Goal: Task Accomplishment & Management: Use online tool/utility

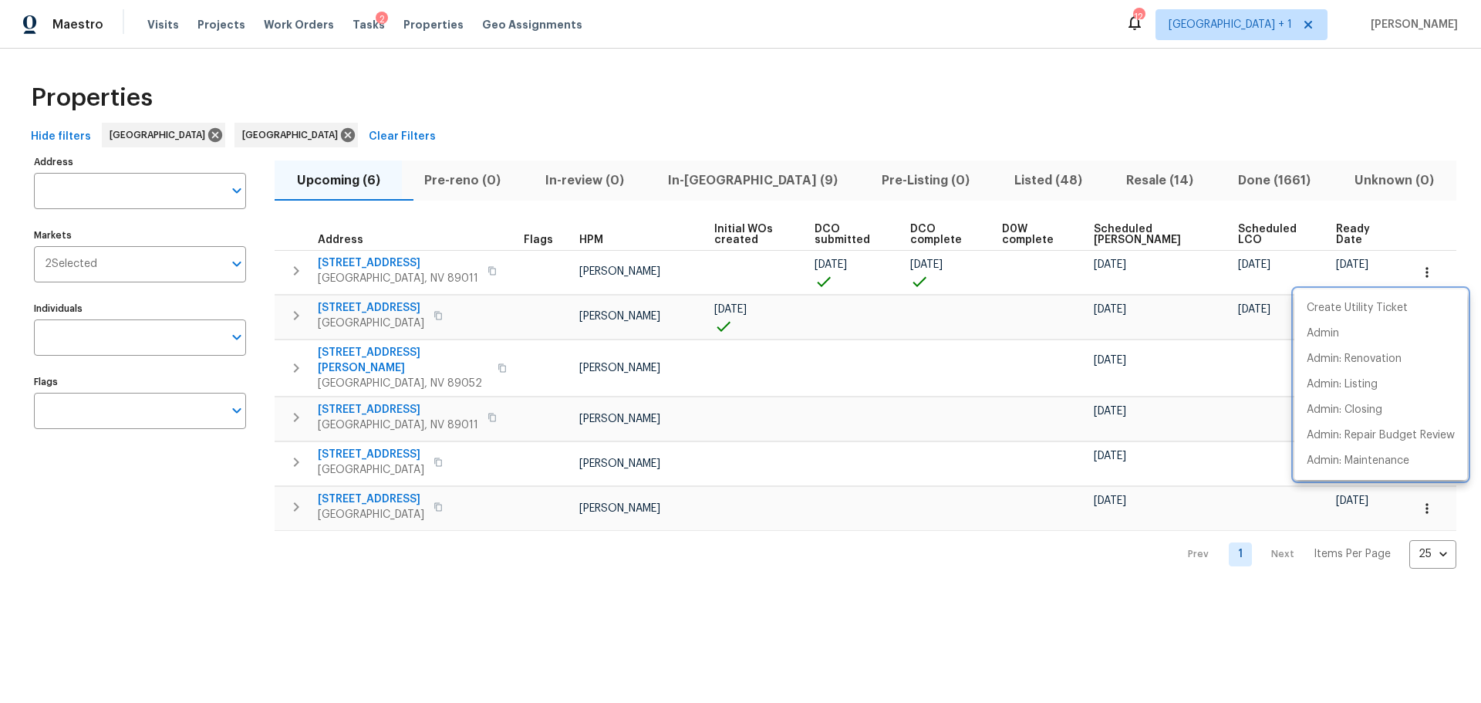
click at [354, 24] on div at bounding box center [740, 351] width 1481 height 703
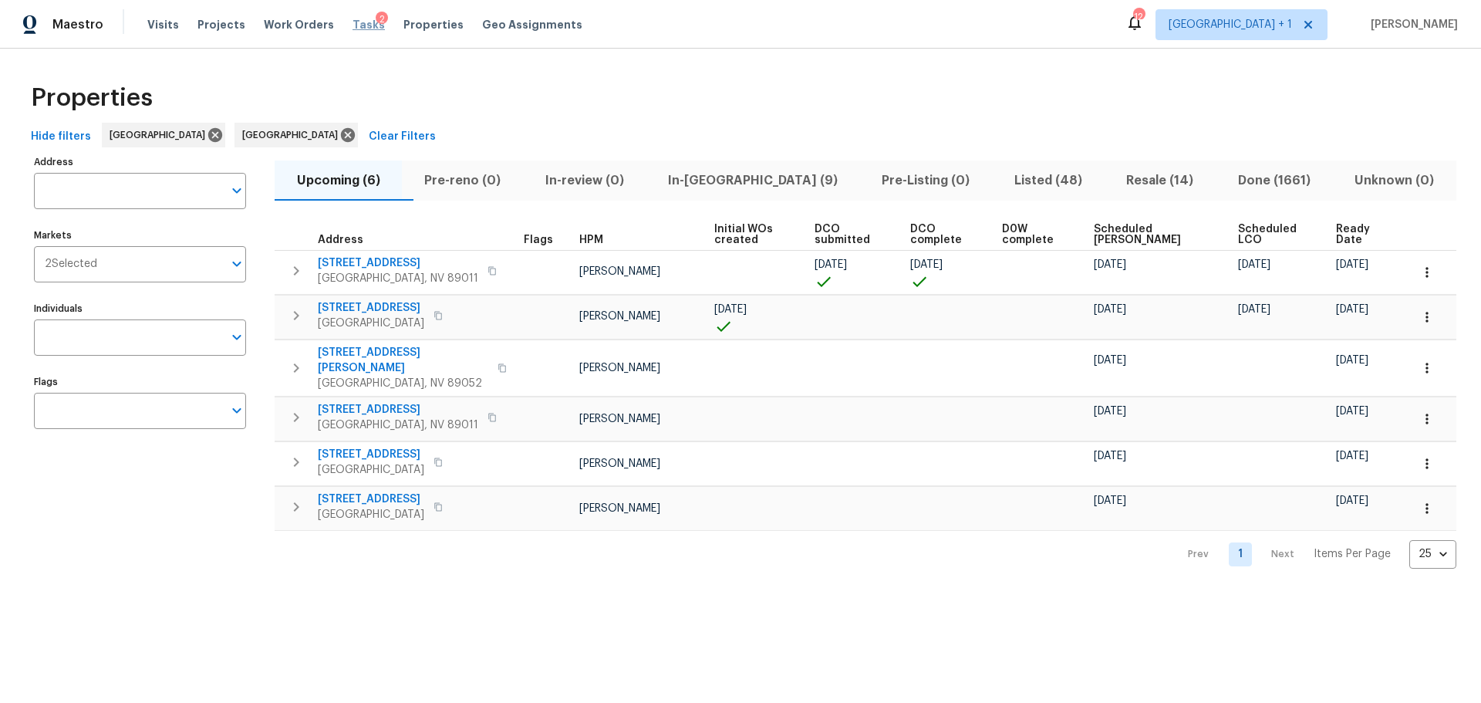
click at [353, 22] on span "Tasks" at bounding box center [369, 24] width 32 height 11
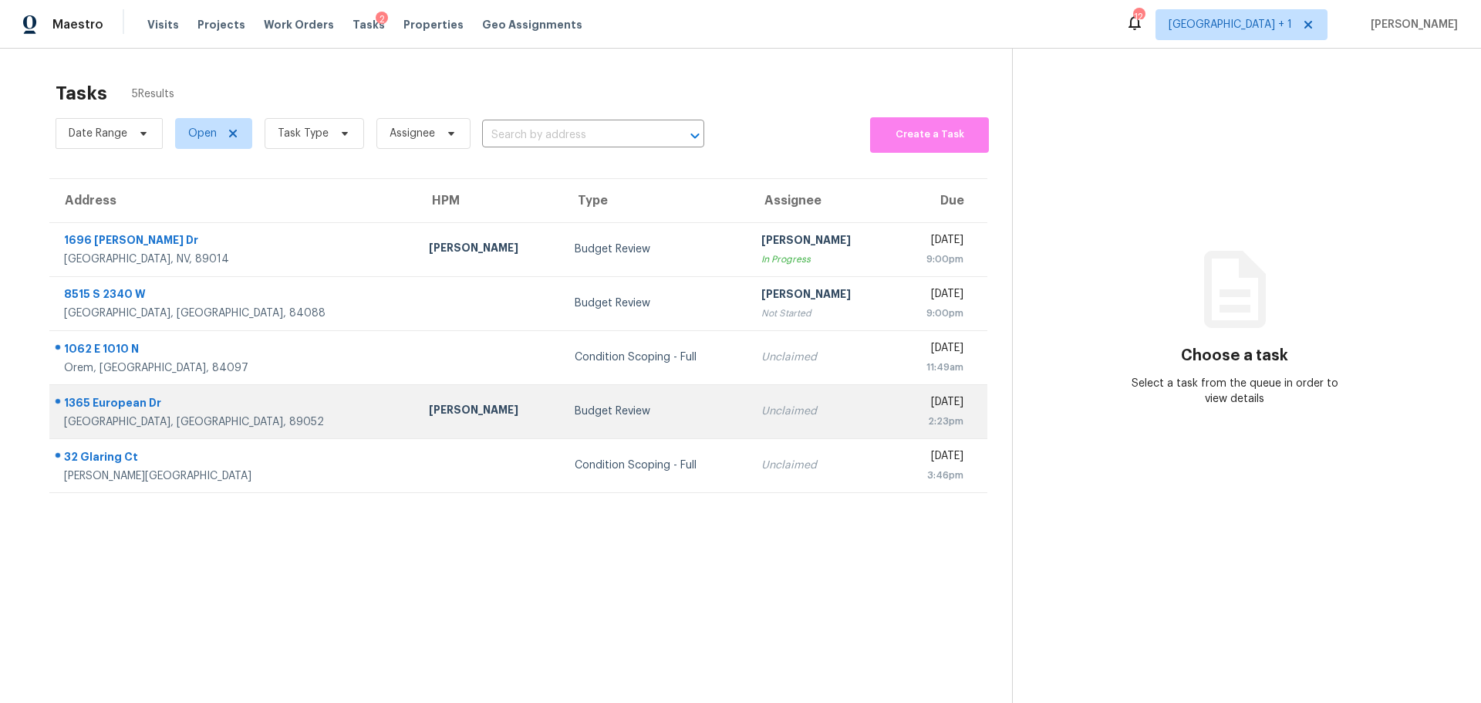
click at [575, 407] on div "Budget Review" at bounding box center [656, 410] width 162 height 15
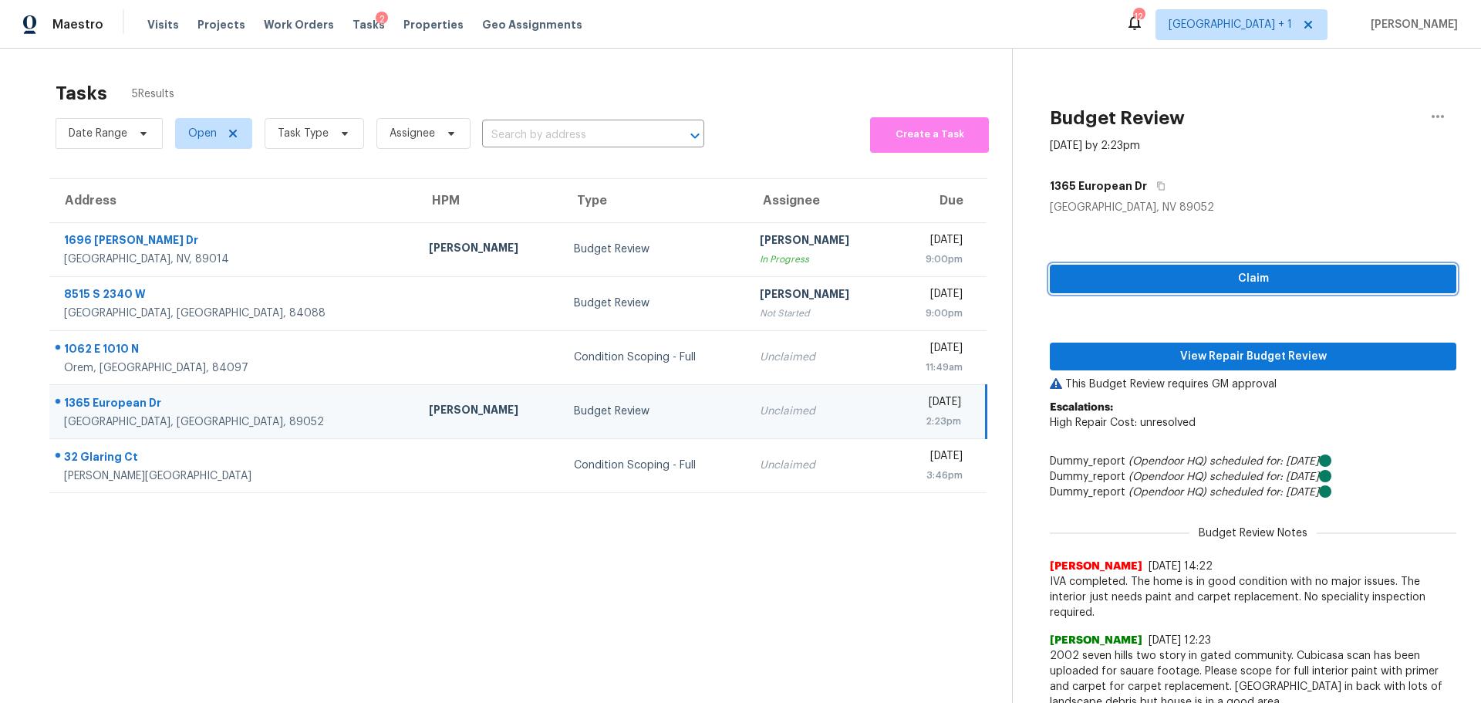
click at [1115, 277] on span "Claim" at bounding box center [1253, 278] width 382 height 19
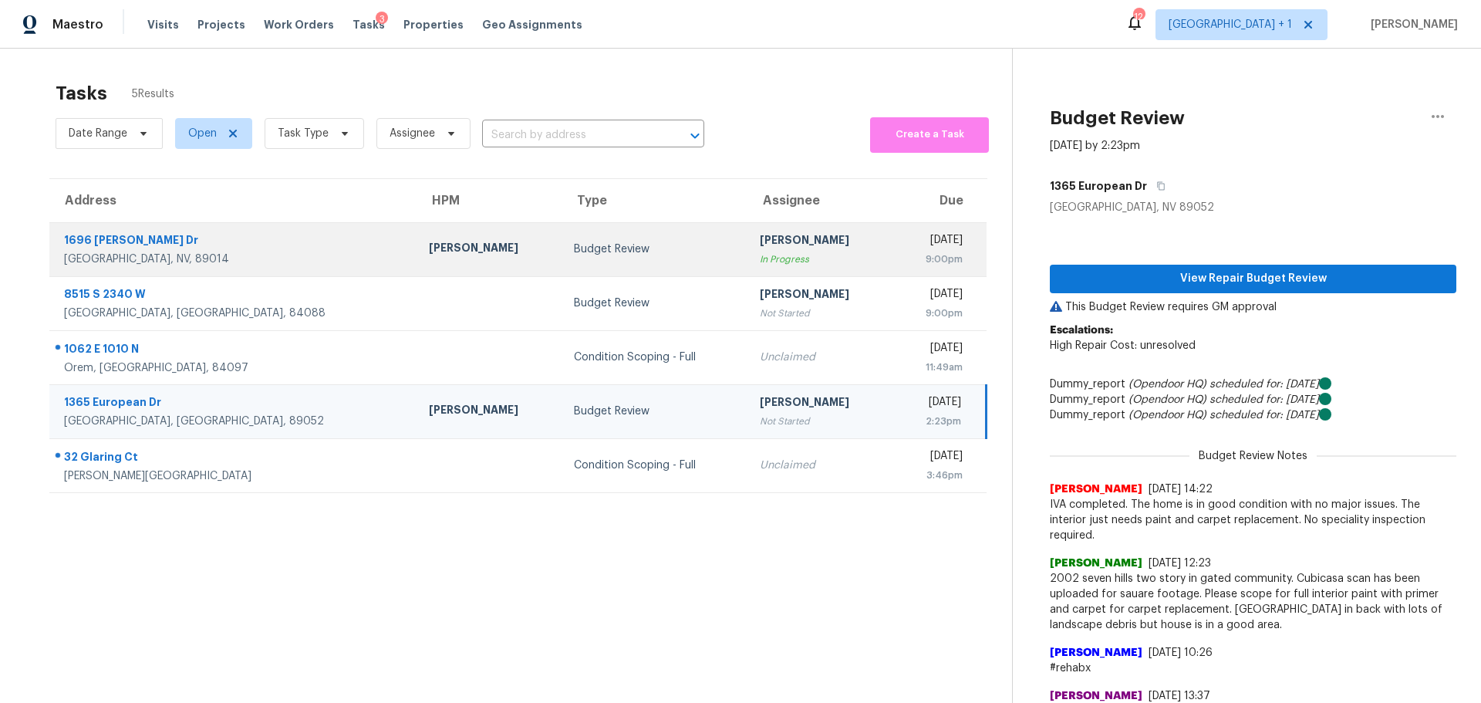
click at [562, 260] on td "Budget Review" at bounding box center [655, 249] width 187 height 54
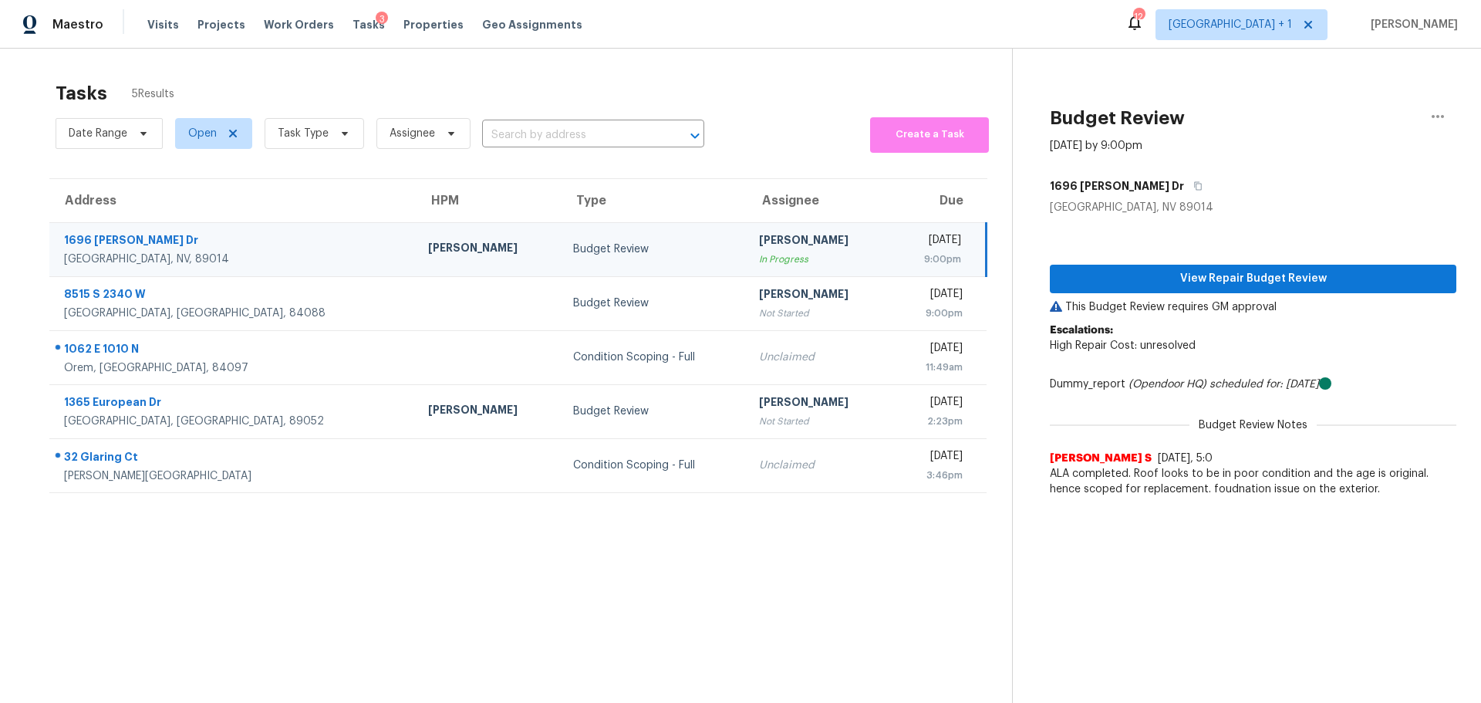
click at [1295, 264] on div "View Repair Budget Review This Budget Review requires GM approval Escalations: …" at bounding box center [1253, 359] width 407 height 289
click at [1284, 275] on span "View Repair Budget Review" at bounding box center [1253, 278] width 382 height 19
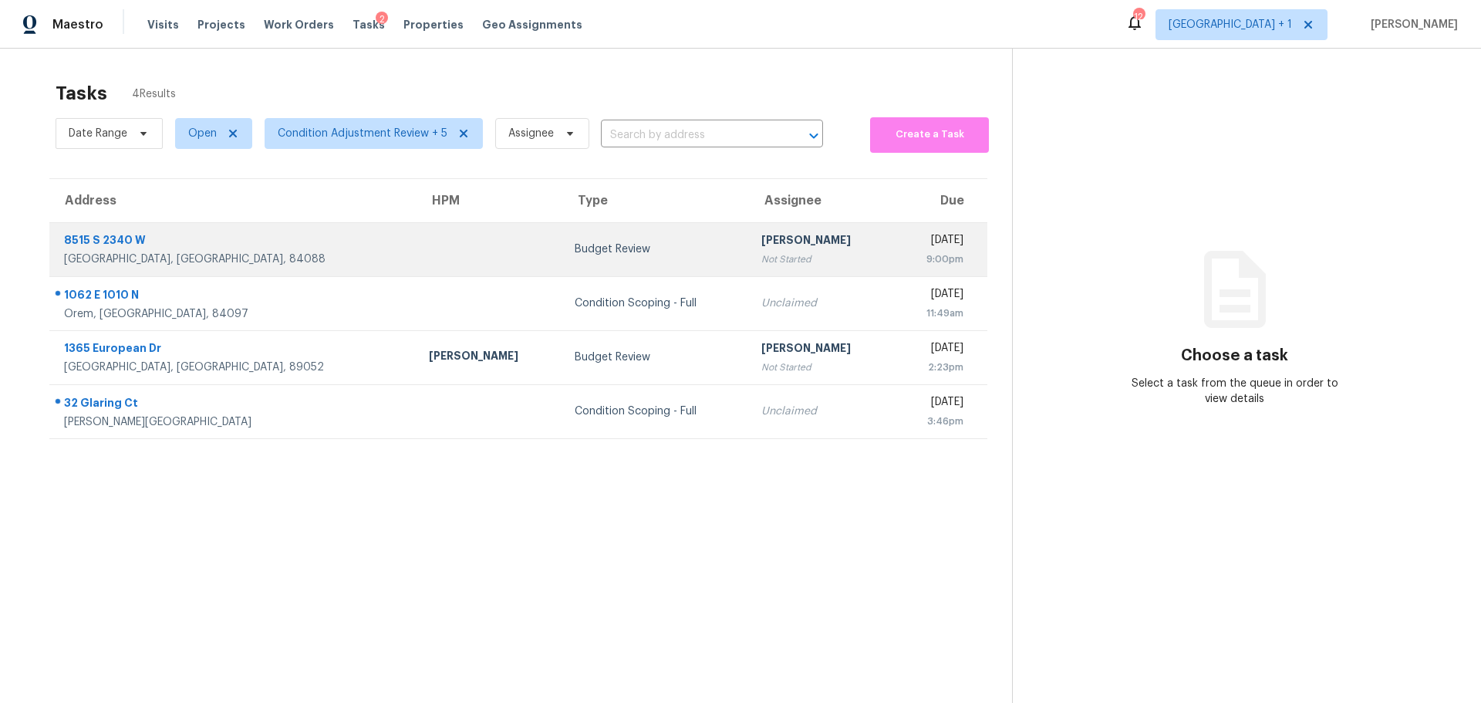
click at [417, 251] on td at bounding box center [489, 249] width 145 height 54
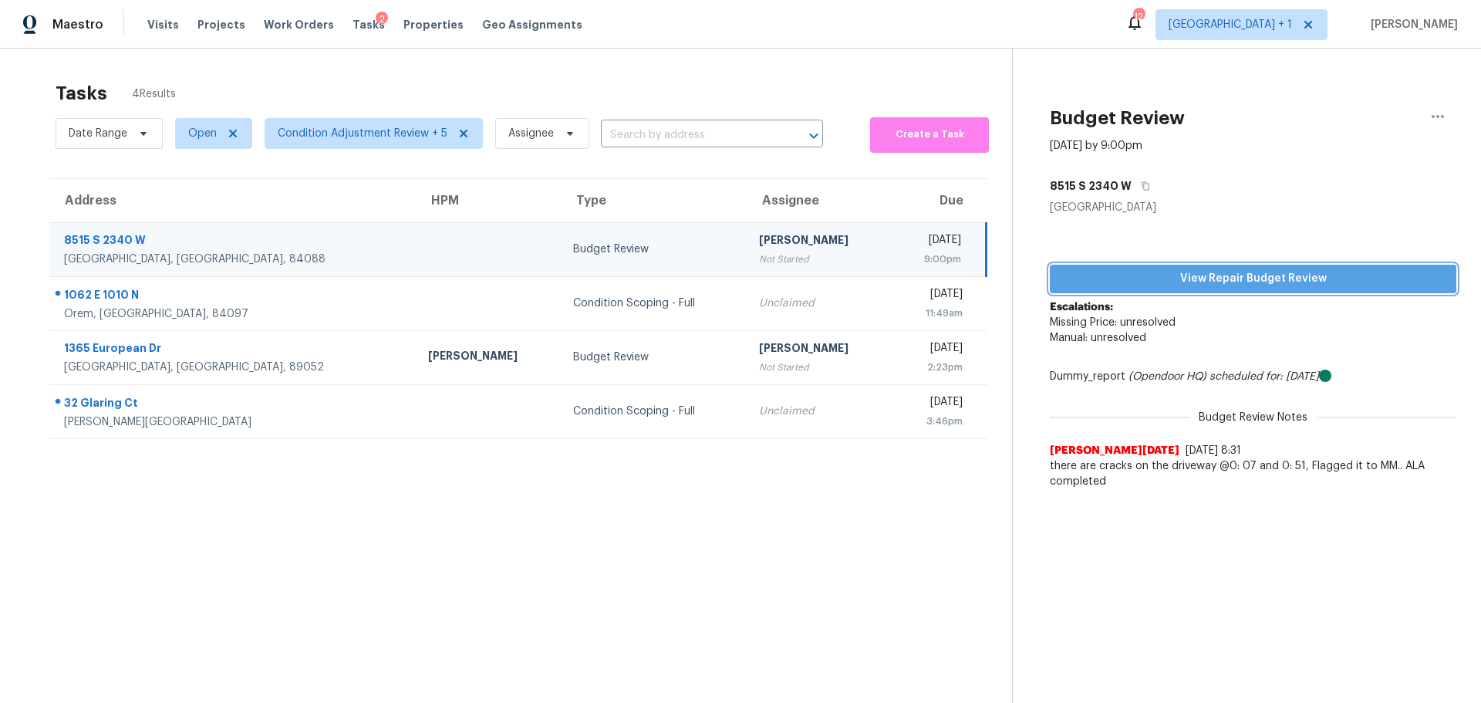
click at [1213, 280] on span "View Repair Budget Review" at bounding box center [1253, 278] width 382 height 19
click at [153, 24] on span "Visits" at bounding box center [163, 24] width 32 height 15
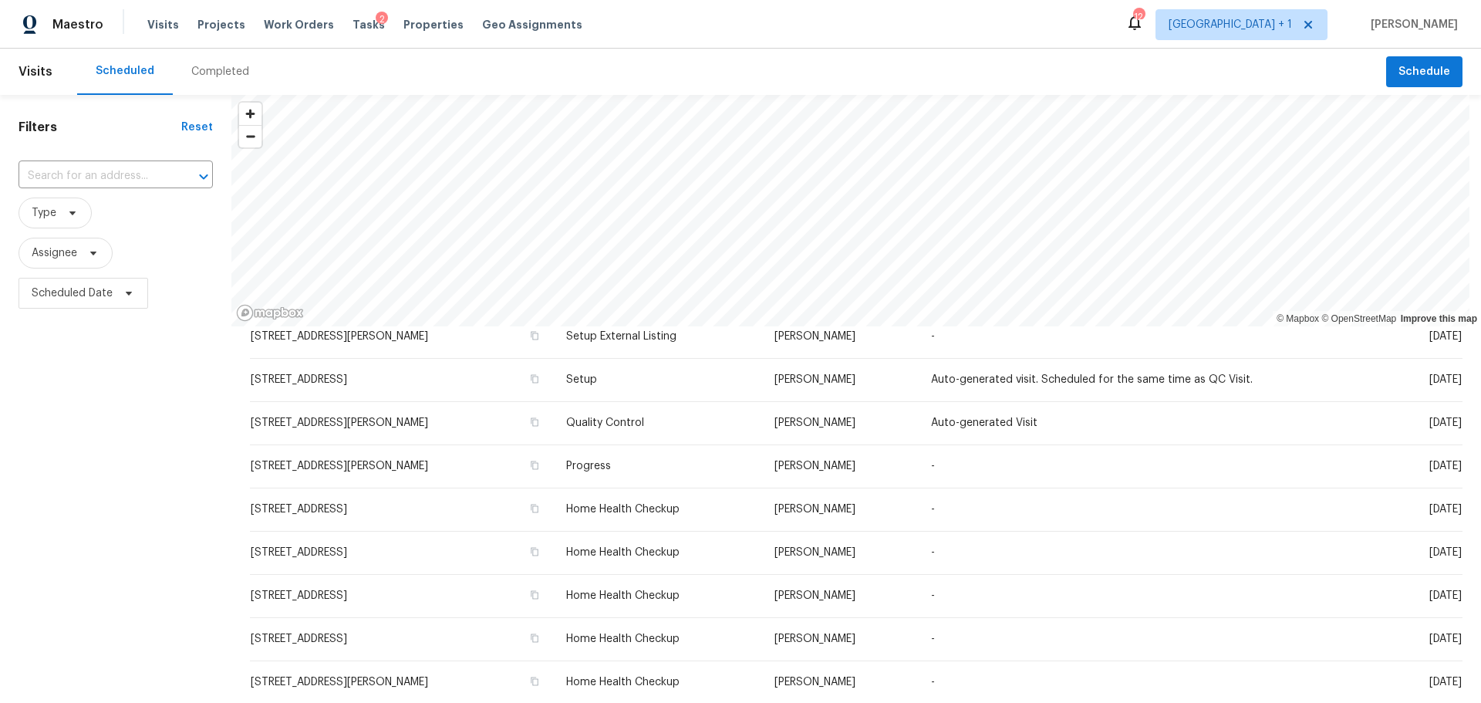
scroll to position [387, 0]
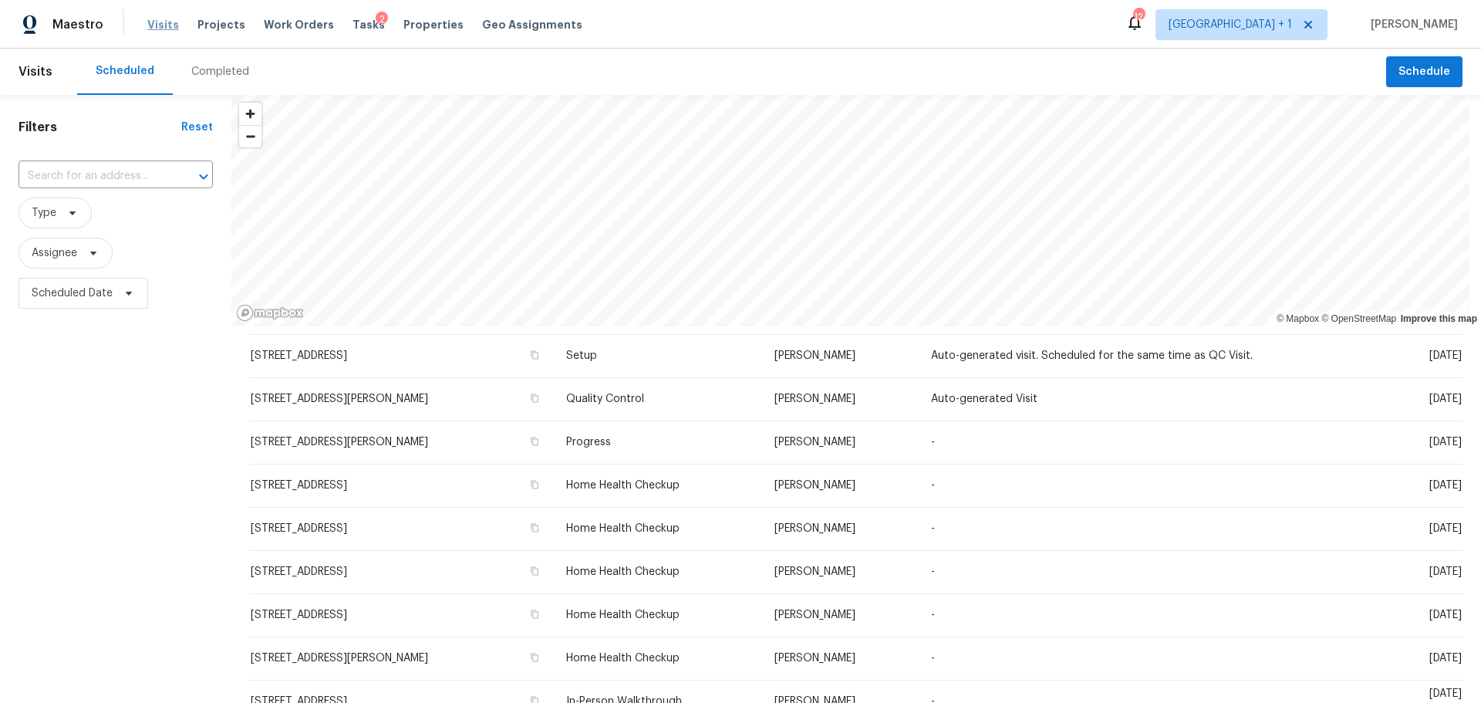
click at [154, 19] on span "Visits" at bounding box center [163, 24] width 32 height 15
click at [193, 75] on div "Completed" at bounding box center [220, 71] width 58 height 15
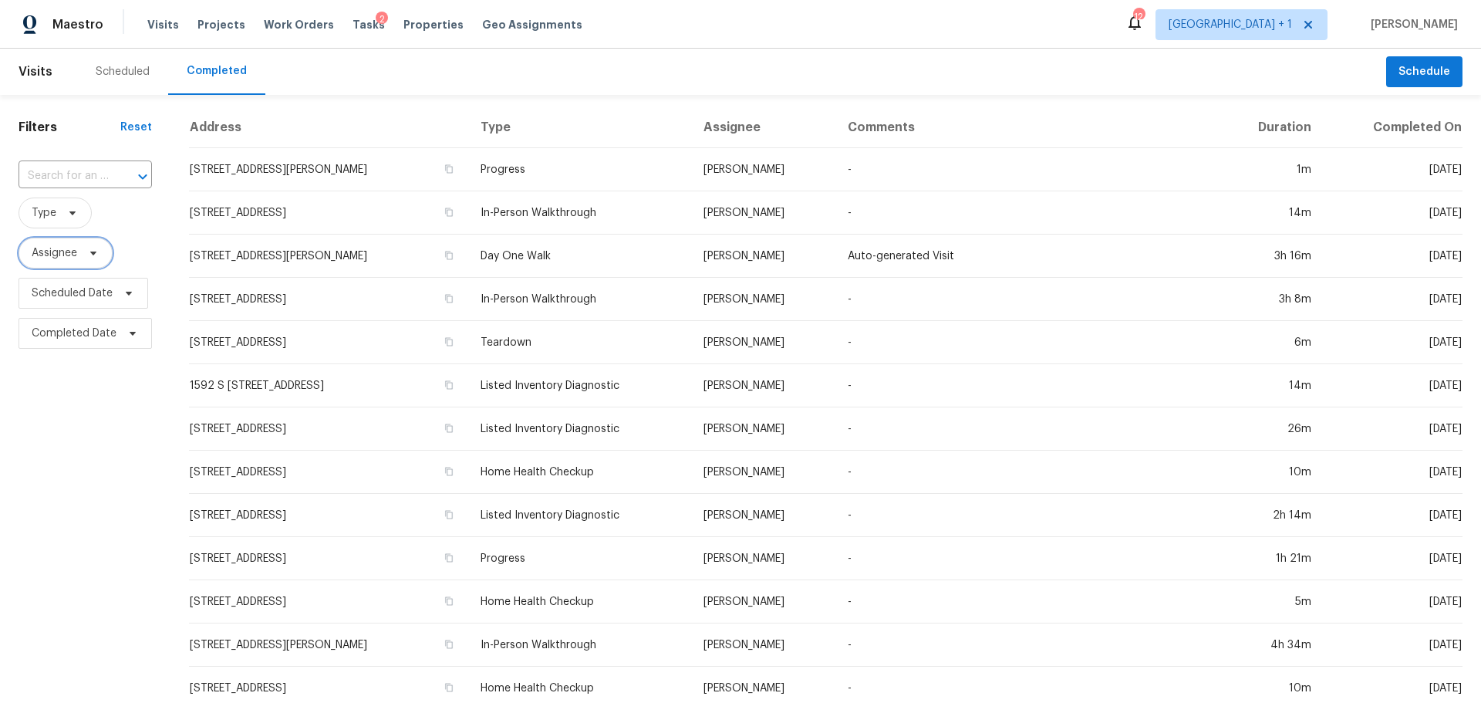
click at [76, 261] on span "Assignee" at bounding box center [66, 253] width 94 height 31
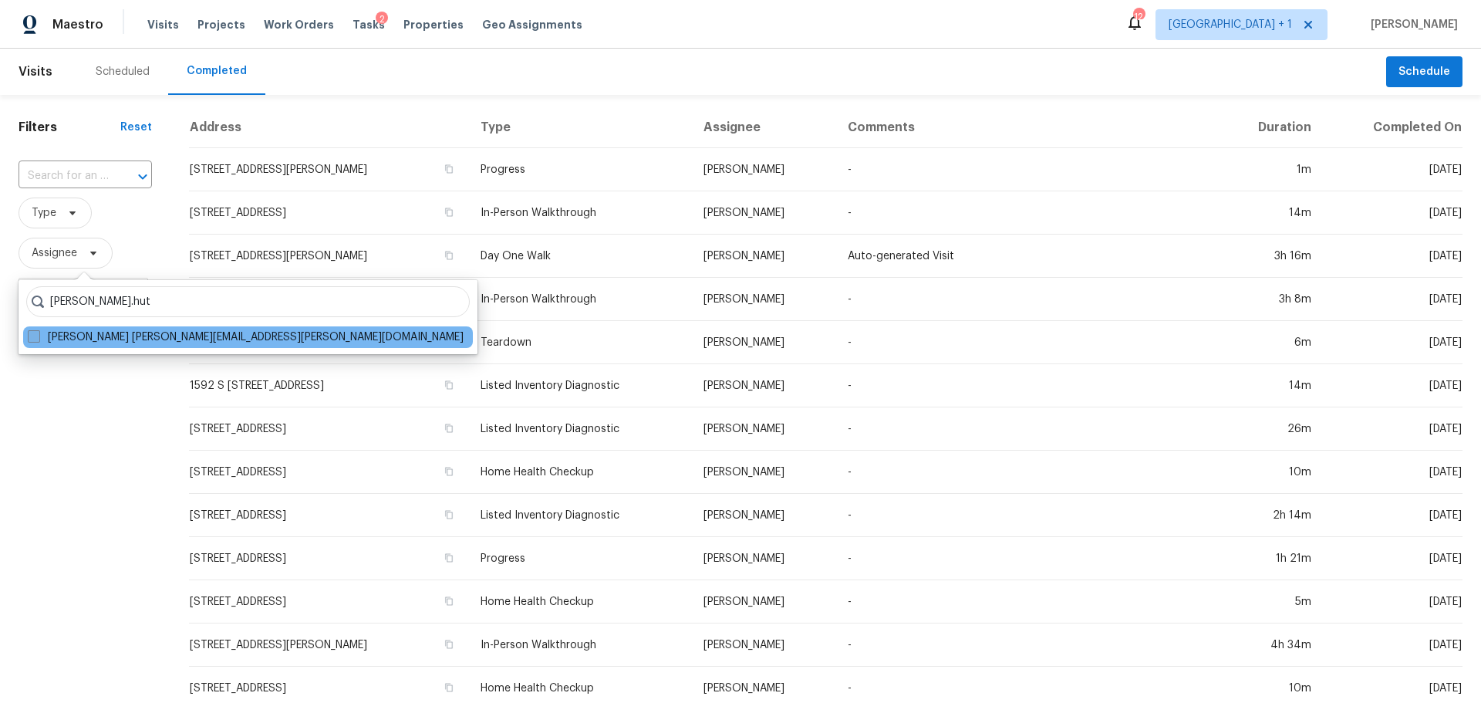
type input "[PERSON_NAME].hut"
click at [32, 336] on span at bounding box center [34, 336] width 12 height 12
click at [32, 336] on input "[PERSON_NAME] [PERSON_NAME][EMAIL_ADDRESS][PERSON_NAME][DOMAIN_NAME]" at bounding box center [33, 334] width 10 height 10
checkbox input "true"
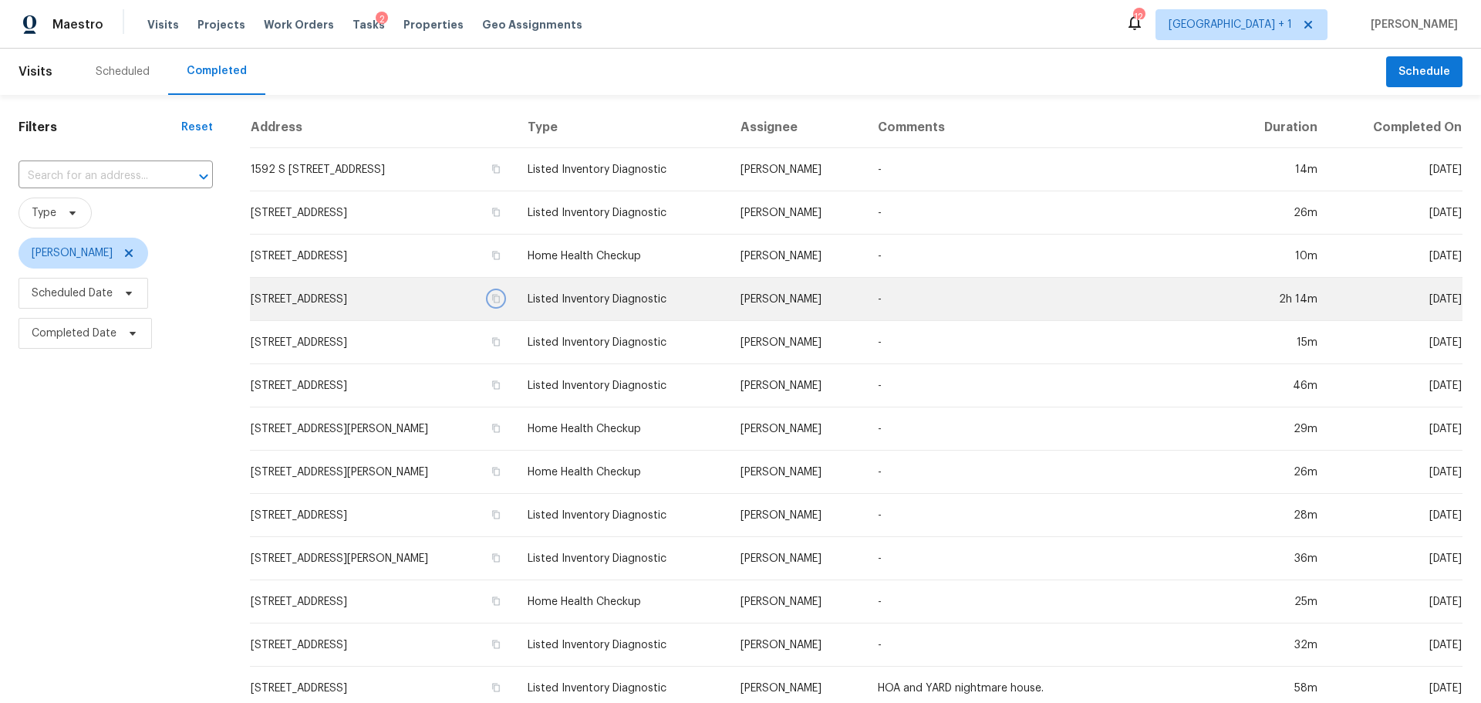
click at [501, 296] on icon "button" at bounding box center [497, 298] width 8 height 8
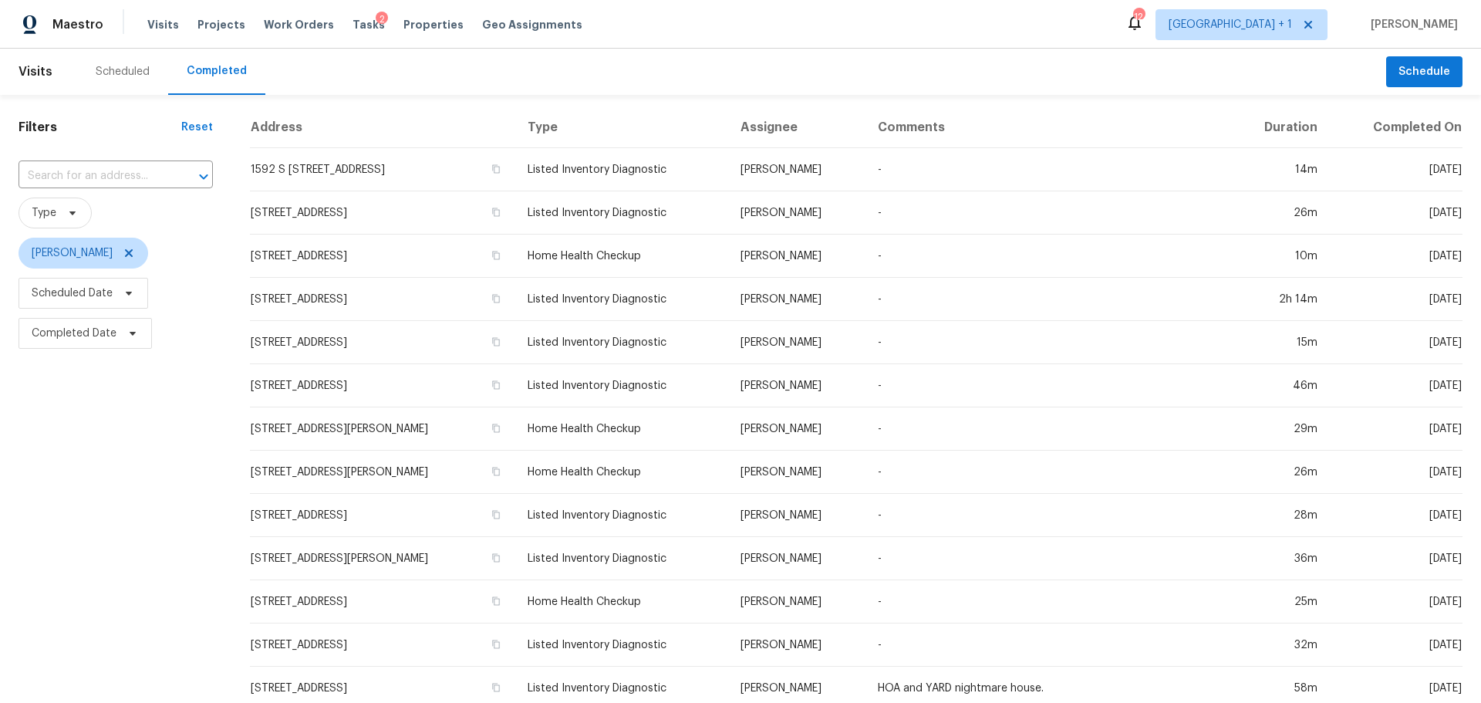
click at [357, 18] on div "Tasks 2" at bounding box center [369, 25] width 32 height 16
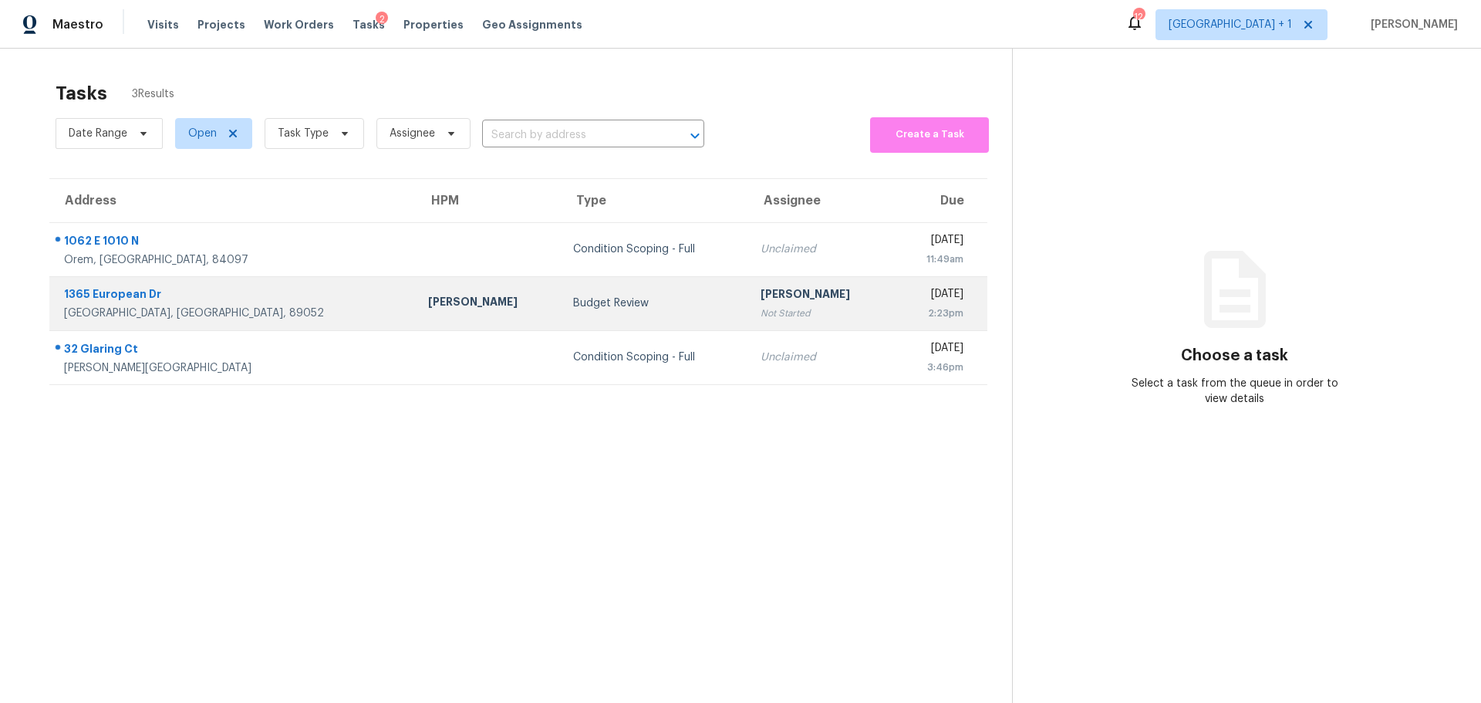
click at [561, 313] on td "Budget Review" at bounding box center [654, 303] width 187 height 54
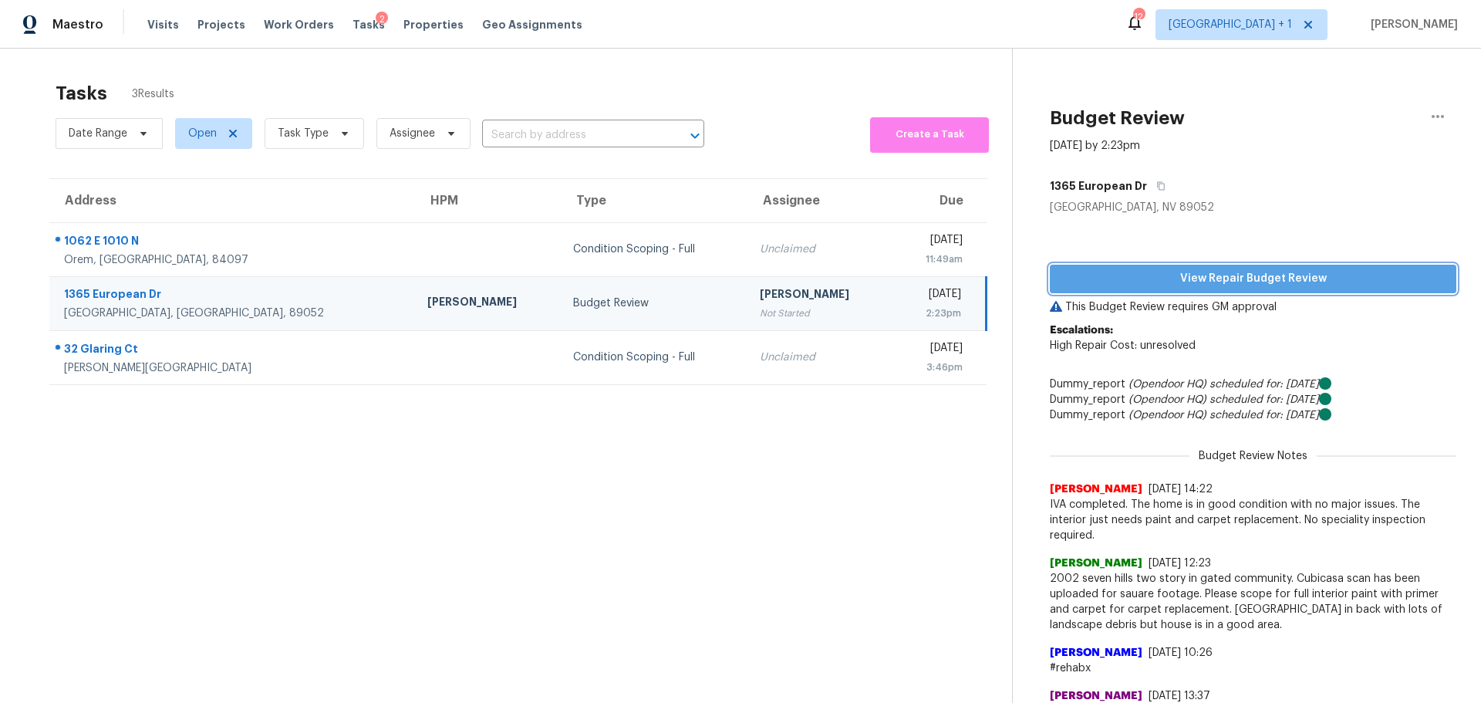
click at [1143, 272] on span "View Repair Budget Review" at bounding box center [1253, 278] width 382 height 19
